Goal: Navigation & Orientation: Find specific page/section

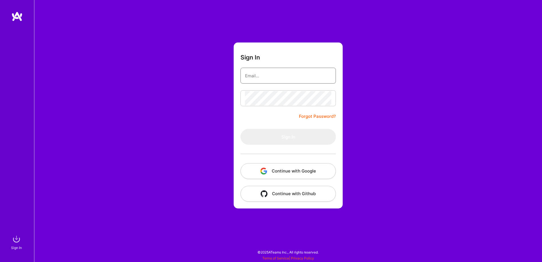
type input "sarahjanemills@gmail.com"
click at [306, 172] on button "Continue with Google" at bounding box center [287, 171] width 95 height 16
